Goal: Transaction & Acquisition: Purchase product/service

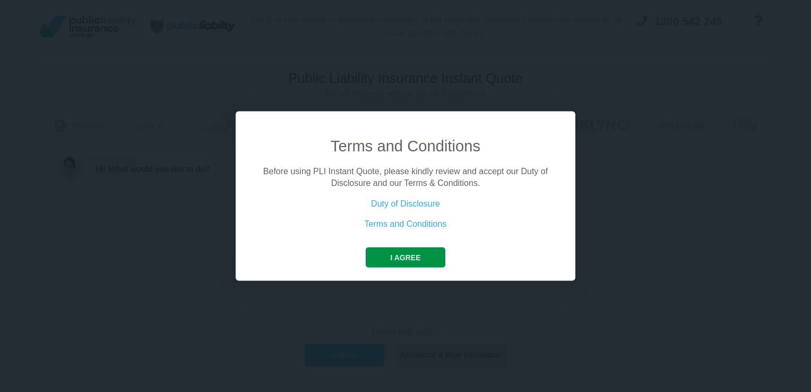
click at [408, 264] on button "I agree" at bounding box center [405, 257] width 79 height 20
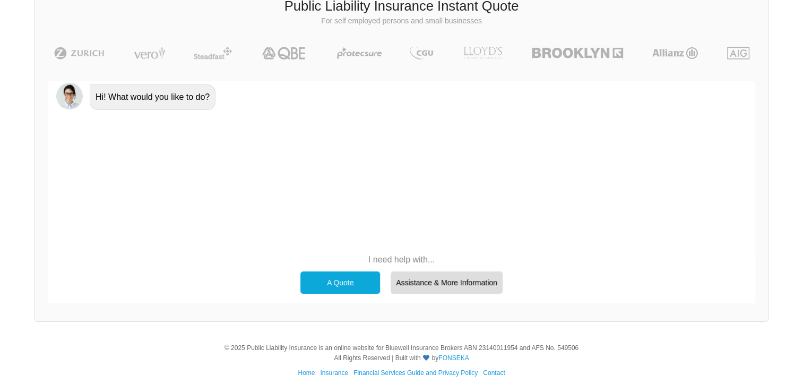
scroll to position [73, 0]
click at [329, 282] on div "A Quote" at bounding box center [340, 282] width 80 height 22
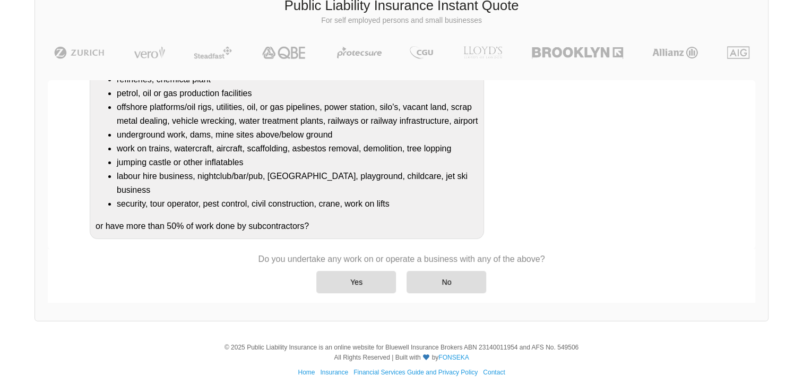
scroll to position [135, 0]
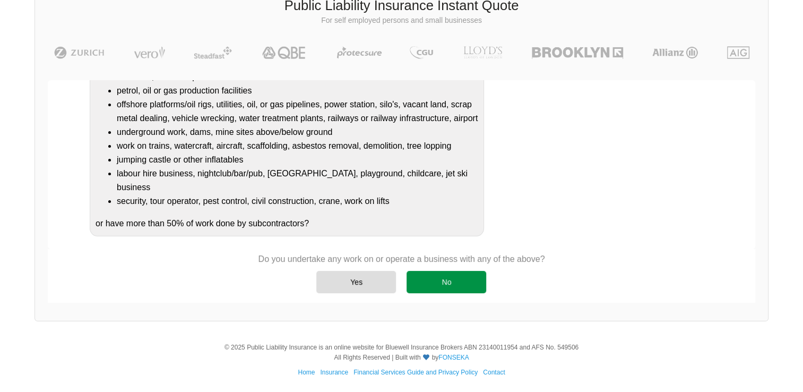
click at [450, 281] on div "No" at bounding box center [447, 282] width 80 height 22
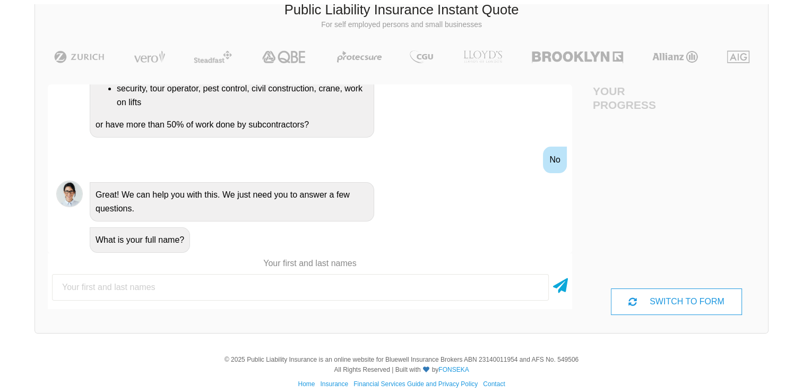
scroll to position [73, 0]
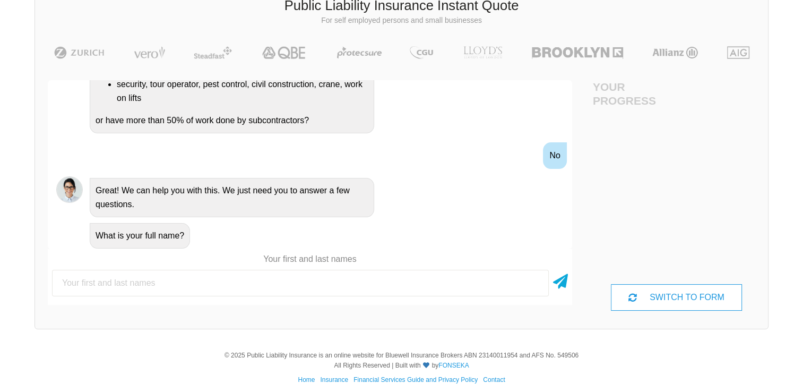
click at [243, 278] on input "text" at bounding box center [300, 283] width 497 height 27
type input "[PERSON_NAME]"
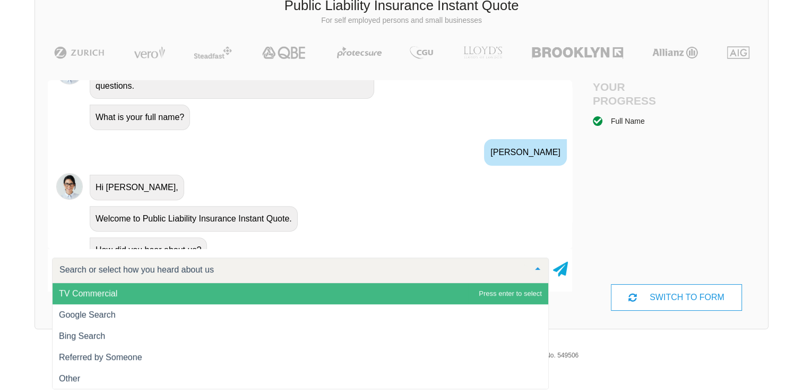
scroll to position [411, 0]
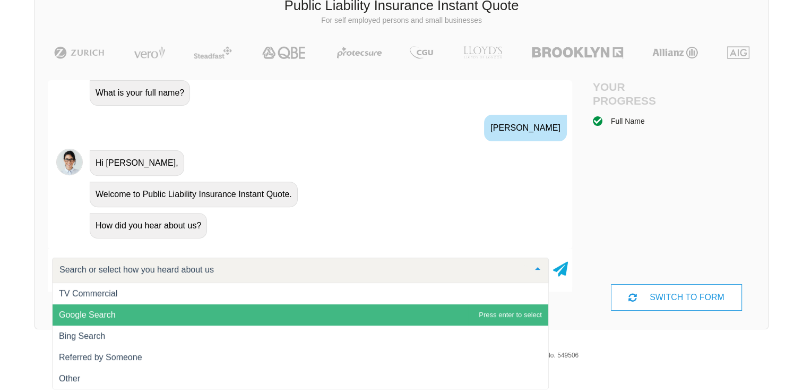
click at [149, 315] on span "Google Search" at bounding box center [301, 314] width 496 height 21
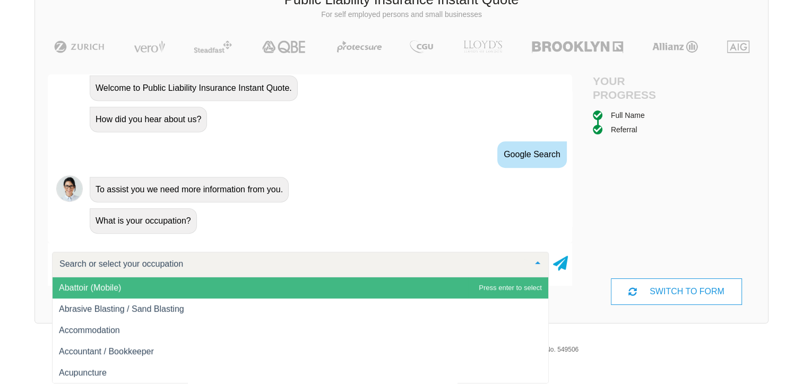
scroll to position [81, 0]
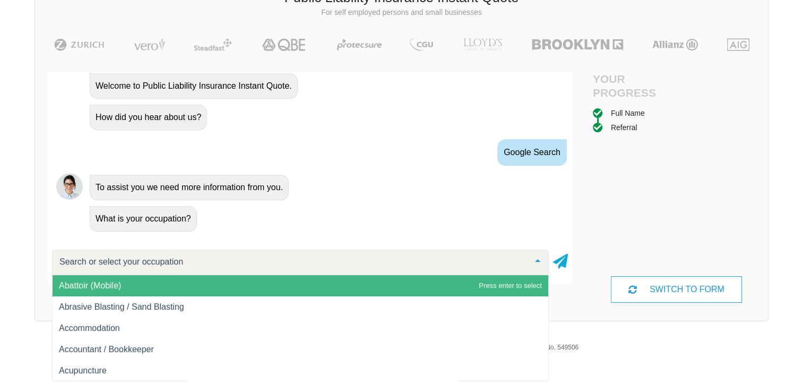
click at [246, 263] on input "text" at bounding box center [292, 261] width 470 height 11
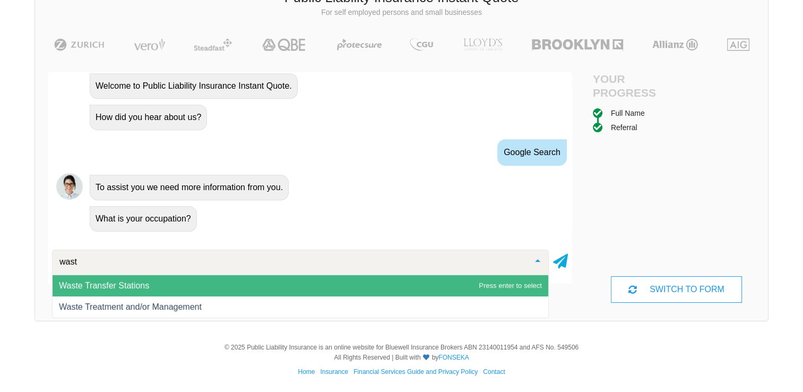
type input "waste"
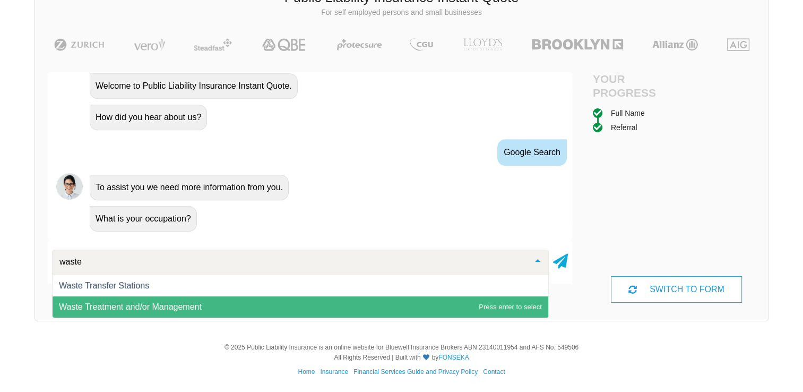
click at [238, 302] on span "Waste Treatment and/or Management" at bounding box center [301, 306] width 496 height 21
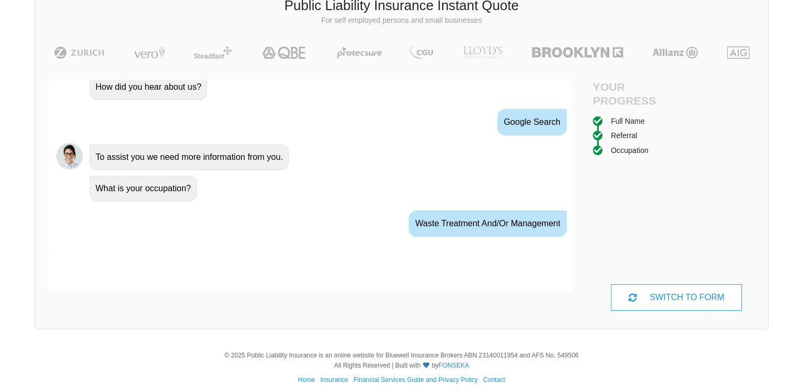
scroll to position [581, 0]
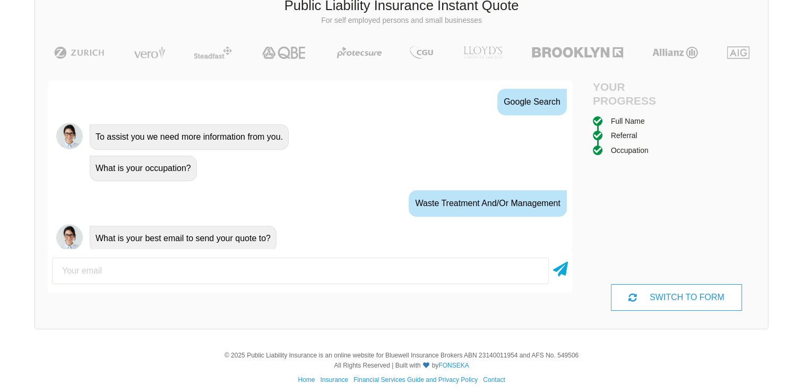
click at [268, 276] on input "email" at bounding box center [300, 270] width 497 height 27
type input "[PERSON_NAME][EMAIL_ADDRESS][DOMAIN_NAME]"
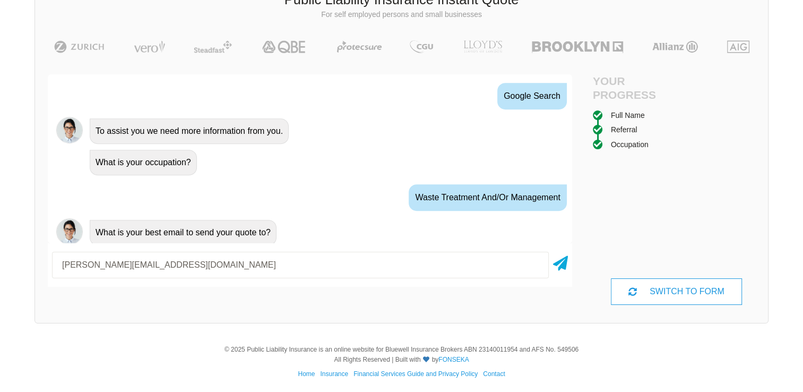
scroll to position [81, 0]
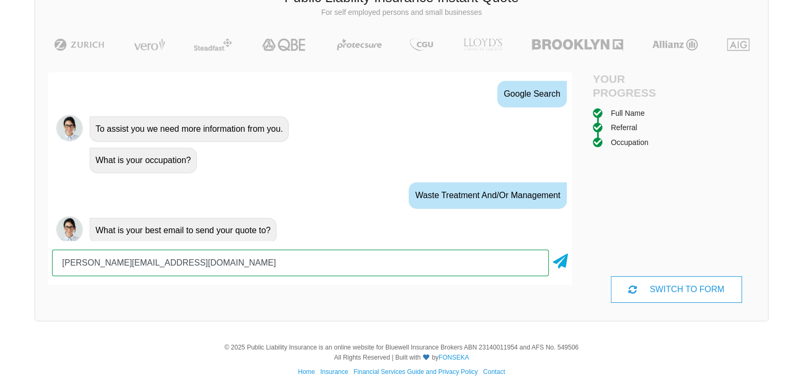
click at [251, 267] on input "[PERSON_NAME][EMAIL_ADDRESS][DOMAIN_NAME]" at bounding box center [300, 262] width 497 height 27
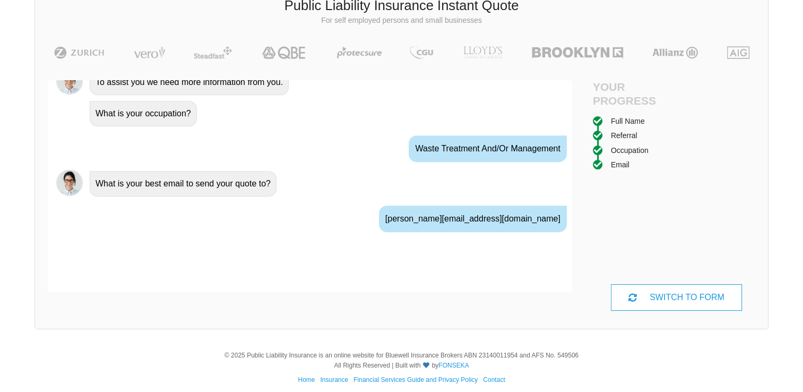
scroll to position [650, 0]
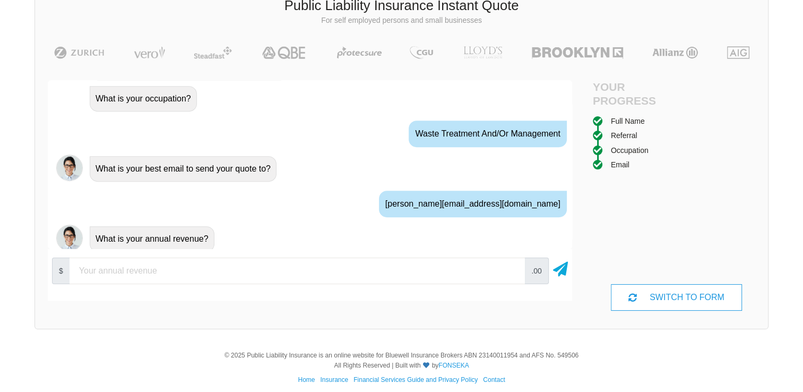
click at [208, 266] on input "number" at bounding box center [297, 270] width 455 height 27
type input "1250000"
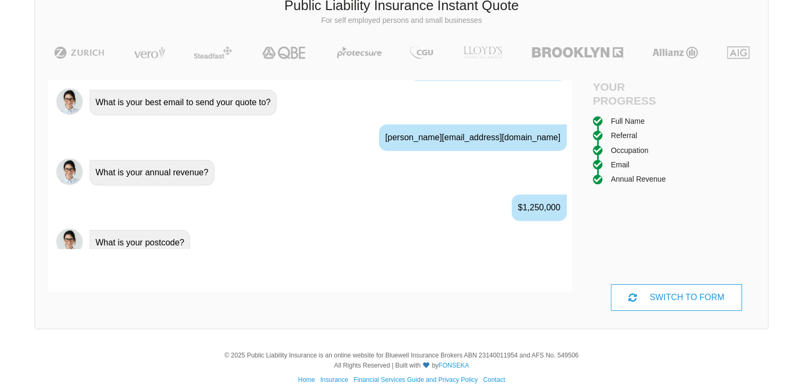
scroll to position [720, 0]
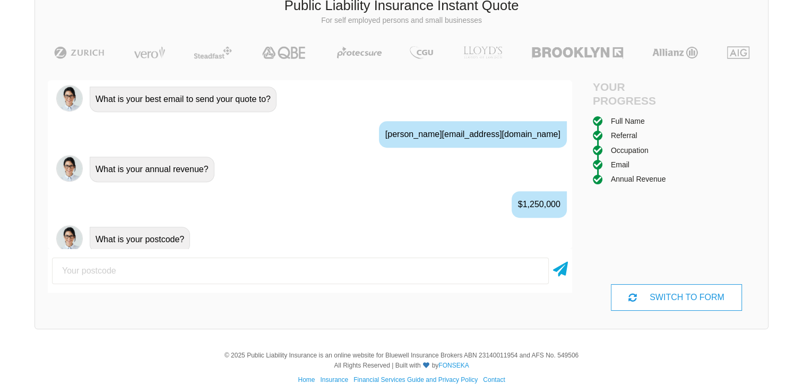
click at [198, 263] on input "number" at bounding box center [300, 270] width 497 height 27
type input "6109"
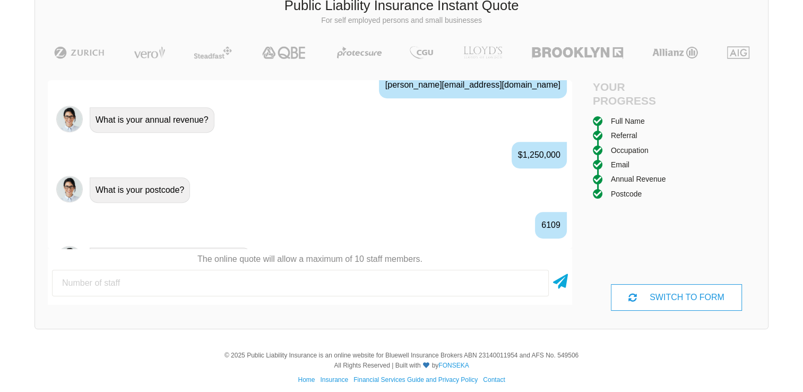
scroll to position [789, 0]
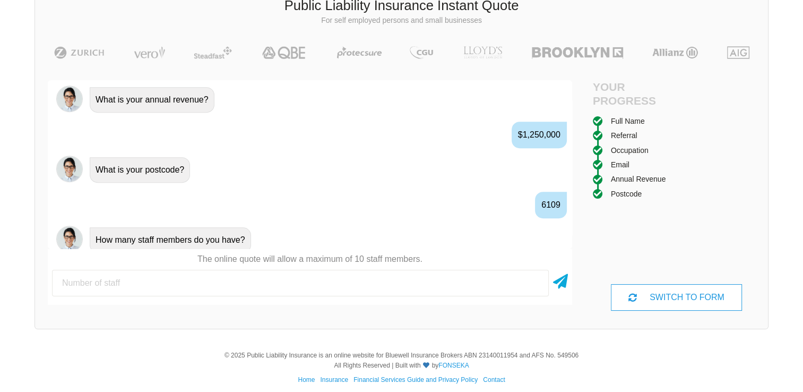
click at [197, 281] on input "number" at bounding box center [300, 283] width 497 height 27
type input "6"
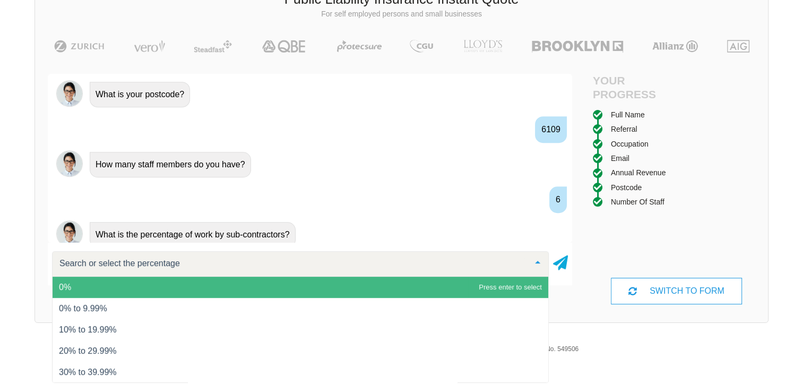
scroll to position [81, 0]
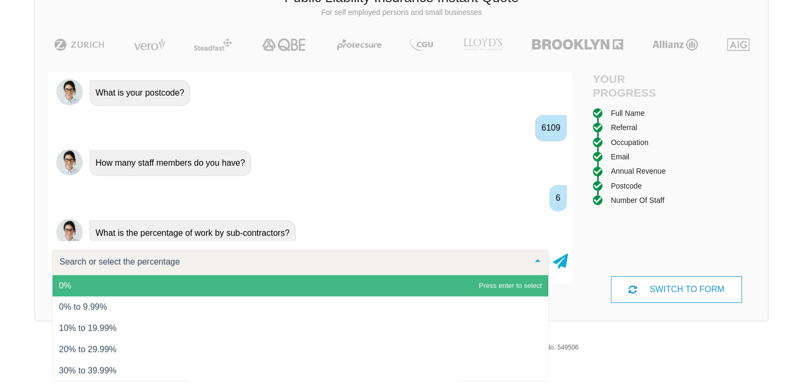
click at [229, 288] on span "0%" at bounding box center [301, 285] width 496 height 21
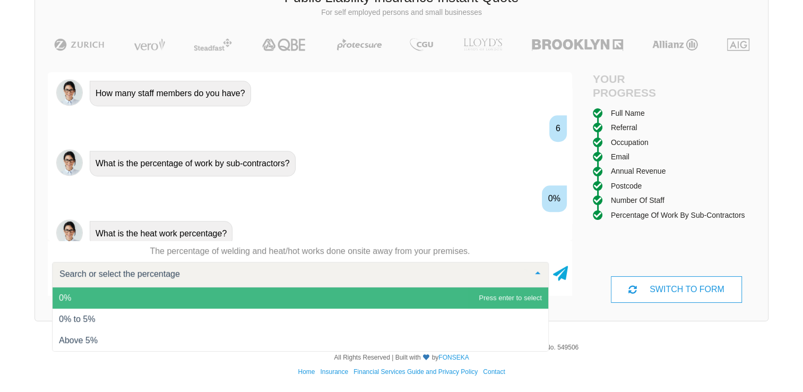
click at [363, 288] on span "0%" at bounding box center [301, 297] width 496 height 21
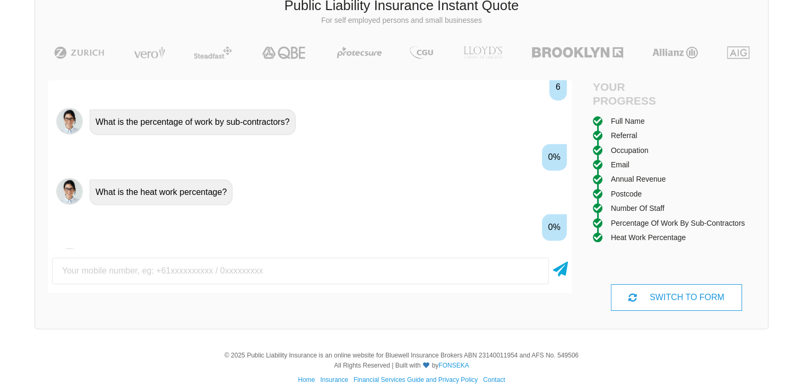
scroll to position [997, 0]
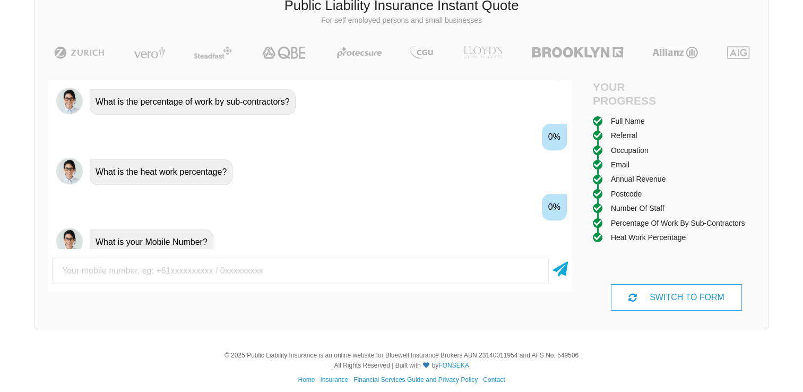
click at [367, 266] on input "text" at bounding box center [300, 270] width 497 height 27
type input "0434549029"
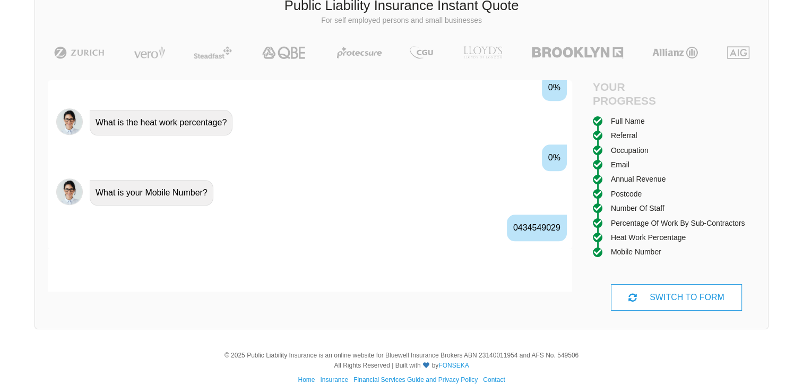
scroll to position [1067, 0]
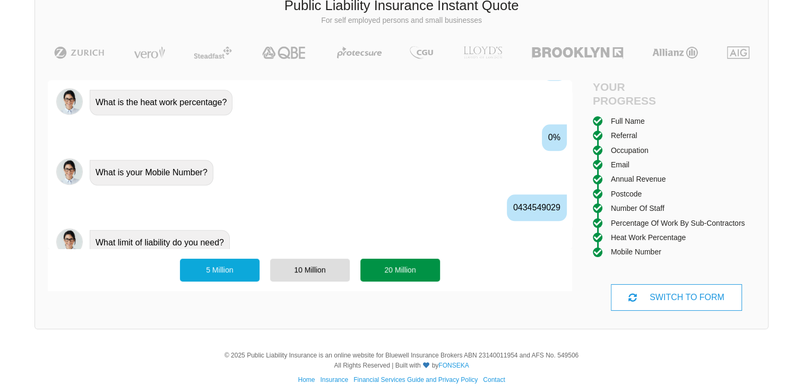
click at [392, 263] on div "20 Million" at bounding box center [400, 270] width 80 height 22
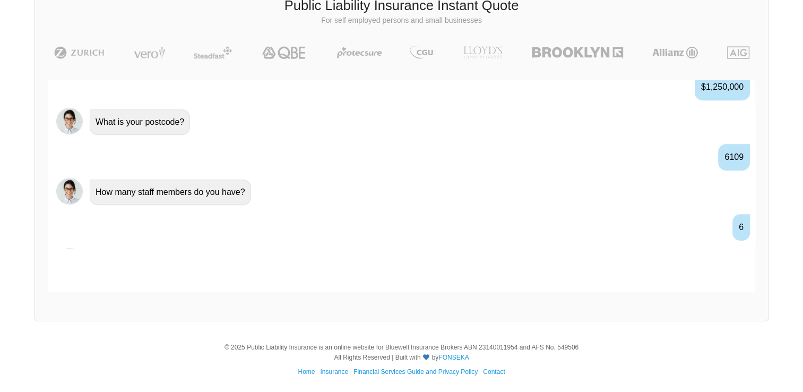
scroll to position [1137, 0]
